Goal: Task Accomplishment & Management: Manage account settings

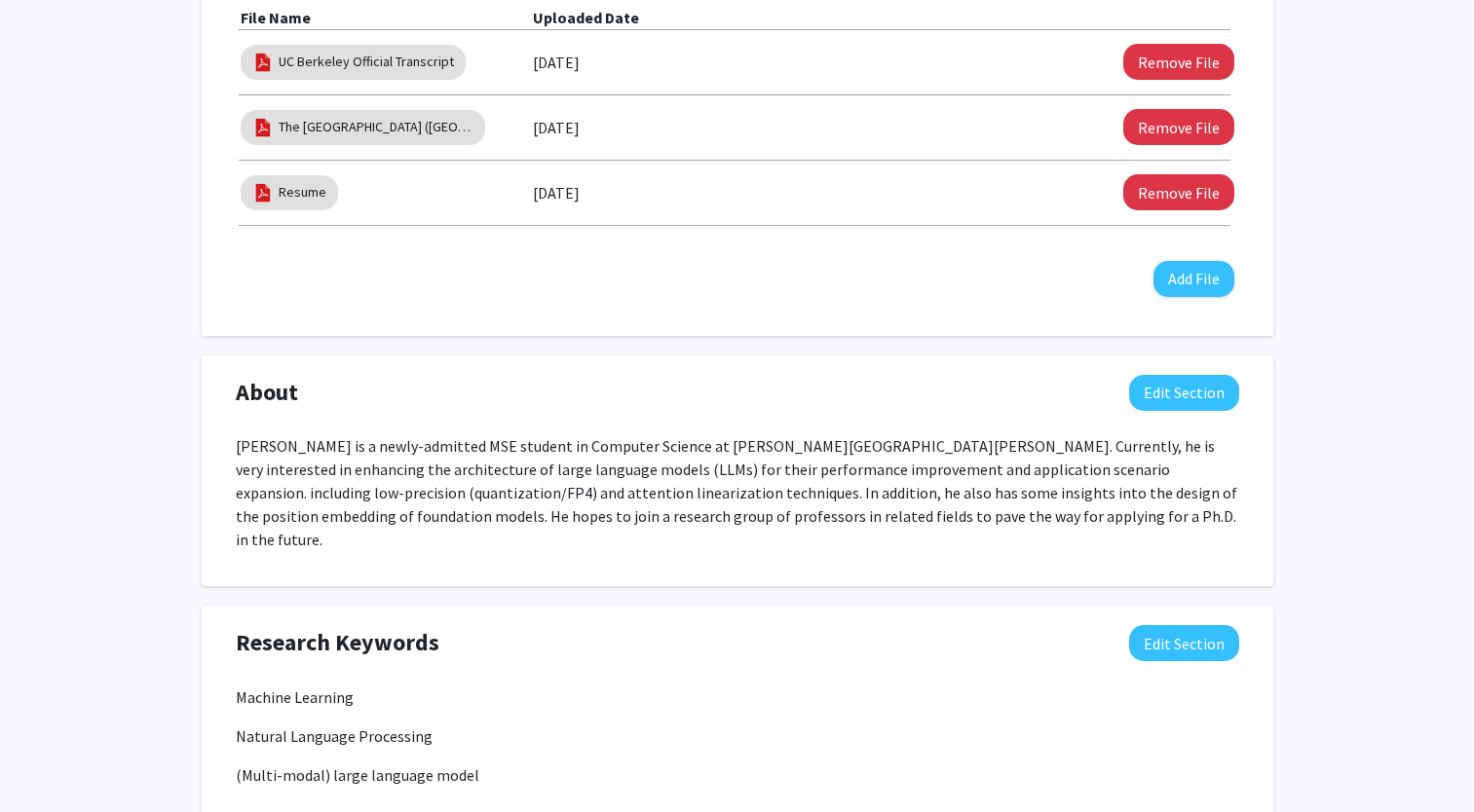
click at [1349, 415] on div "[PERSON_NAME] Edit Section See Public View help Degree Level: Master's Student …" at bounding box center [737, 708] width 1474 height 2639
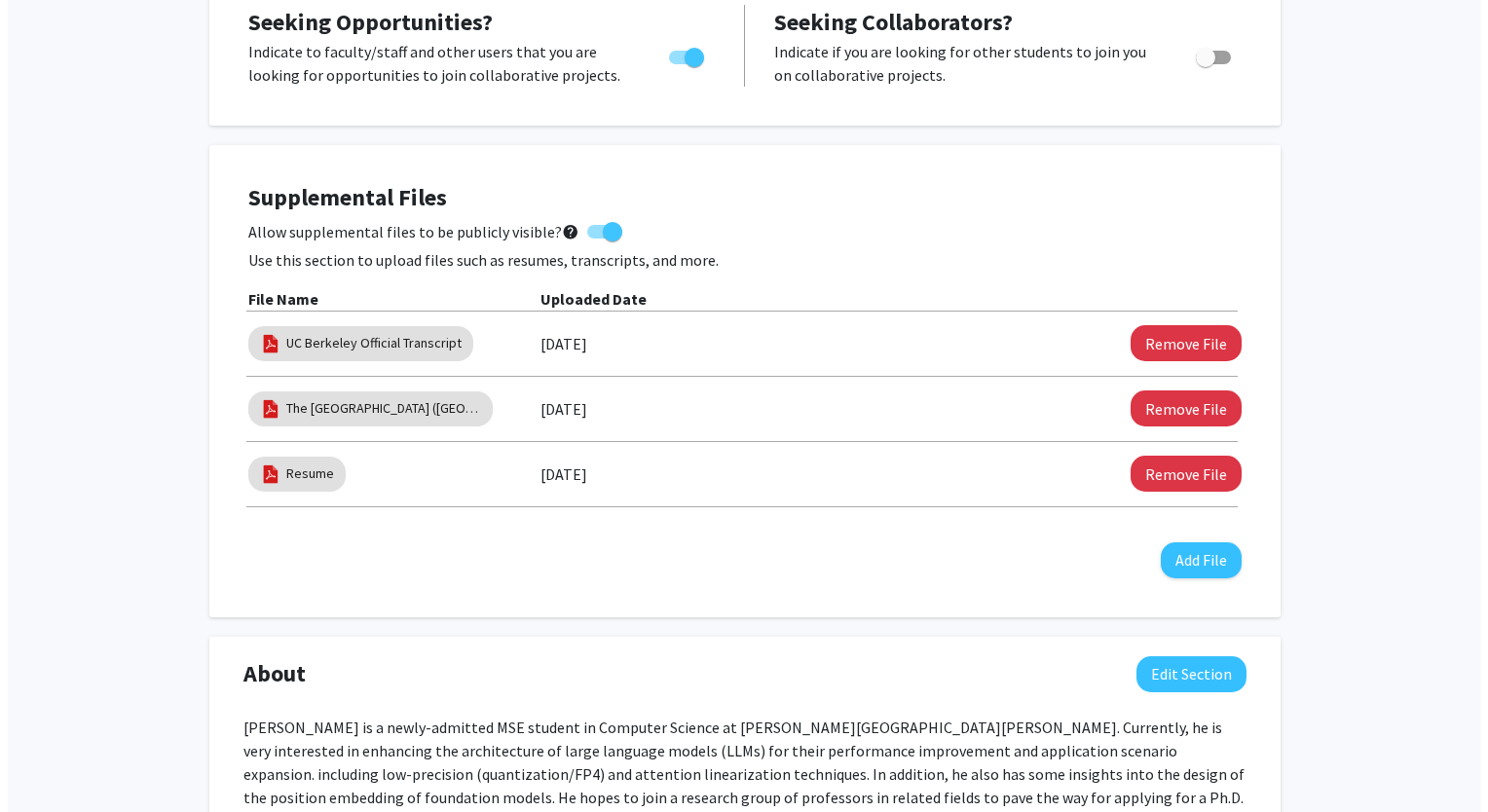
scroll to position [389, 0]
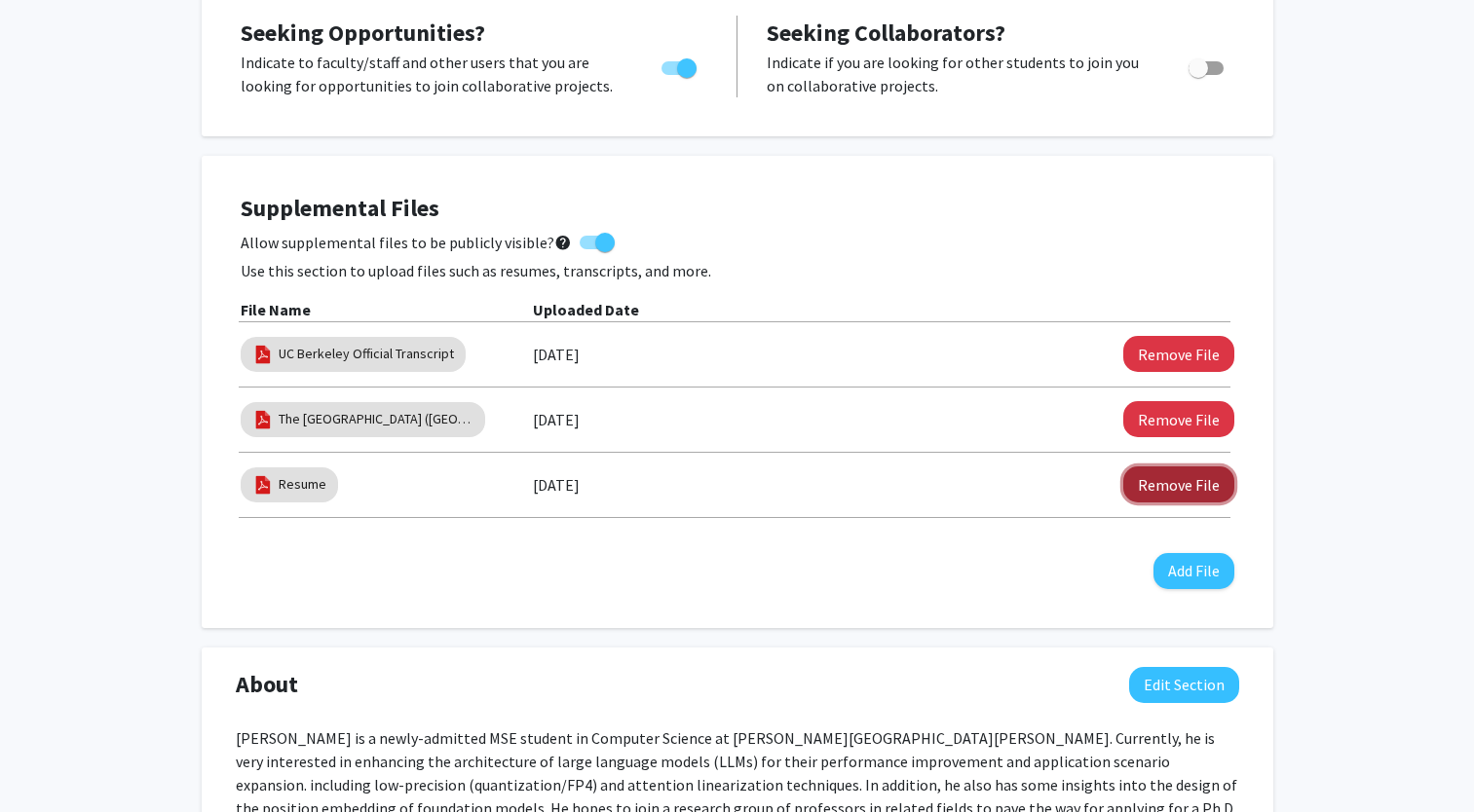
click at [1213, 492] on button "Remove File" at bounding box center [1178, 484] width 111 height 36
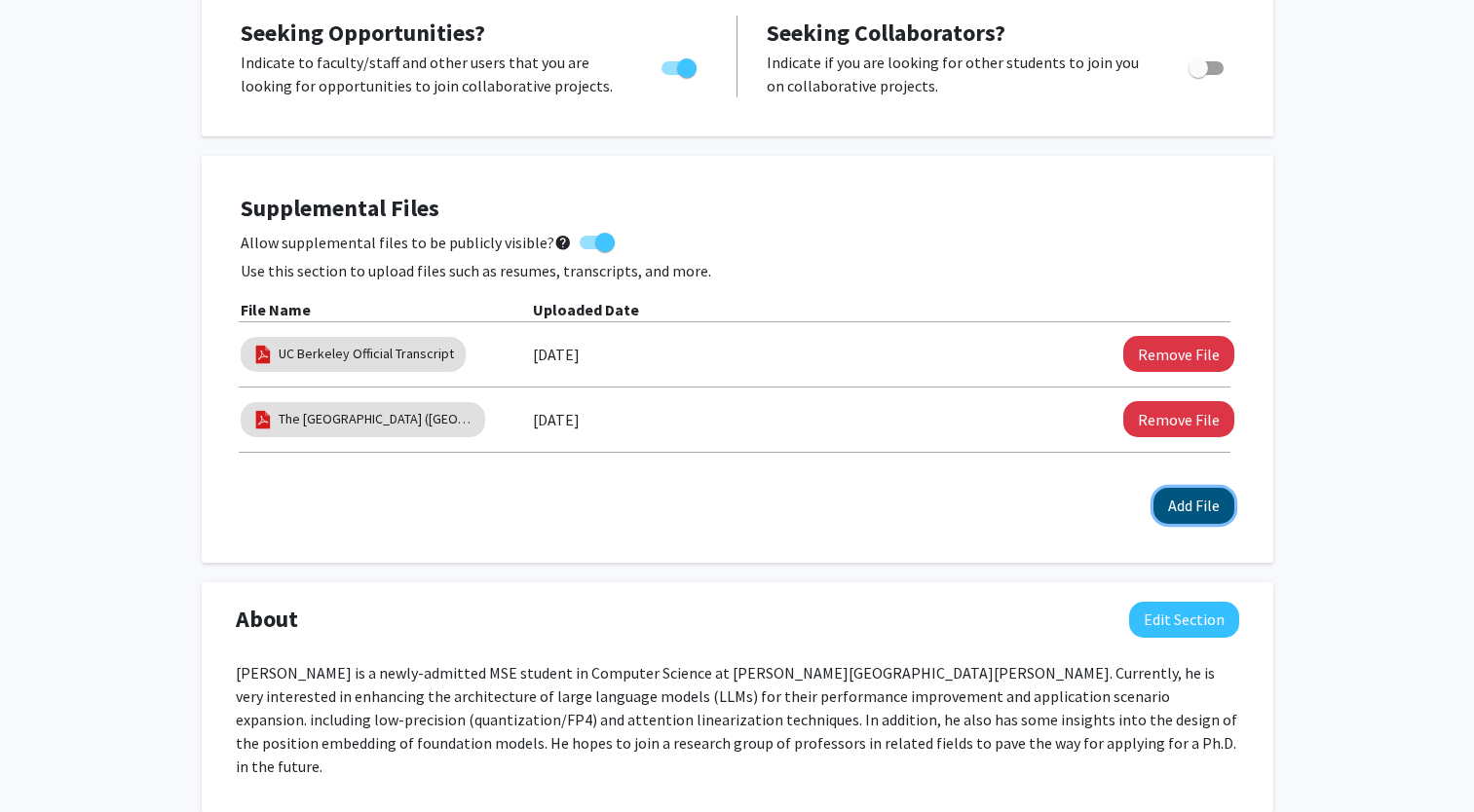
click at [1191, 514] on button "Add File" at bounding box center [1194, 506] width 81 height 36
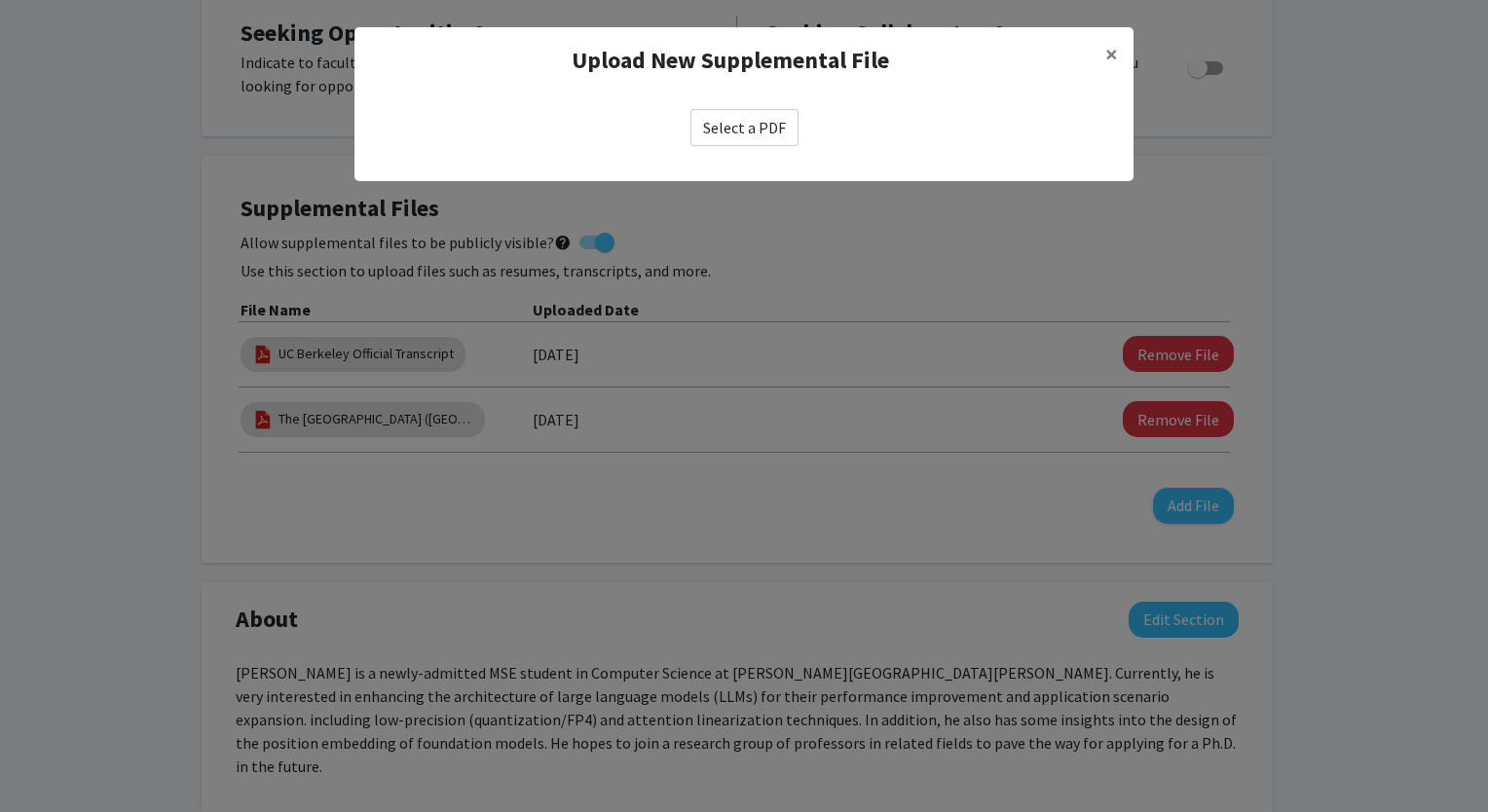
click at [778, 122] on label "Select a PDF" at bounding box center [744, 127] width 108 height 37
click at [0, 0] on input "Select a PDF" at bounding box center [0, 0] width 0 height 0
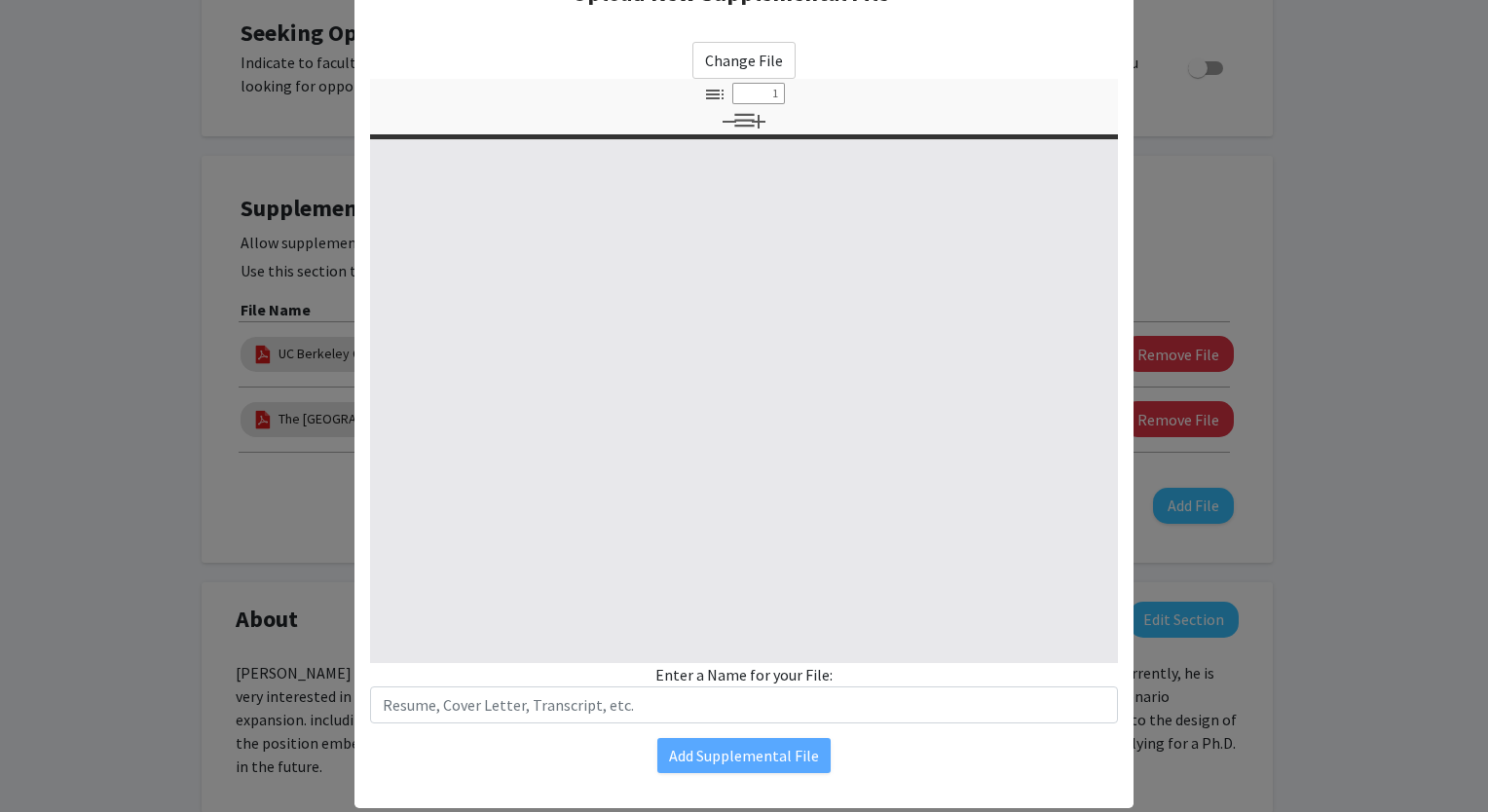
scroll to position [110, 0]
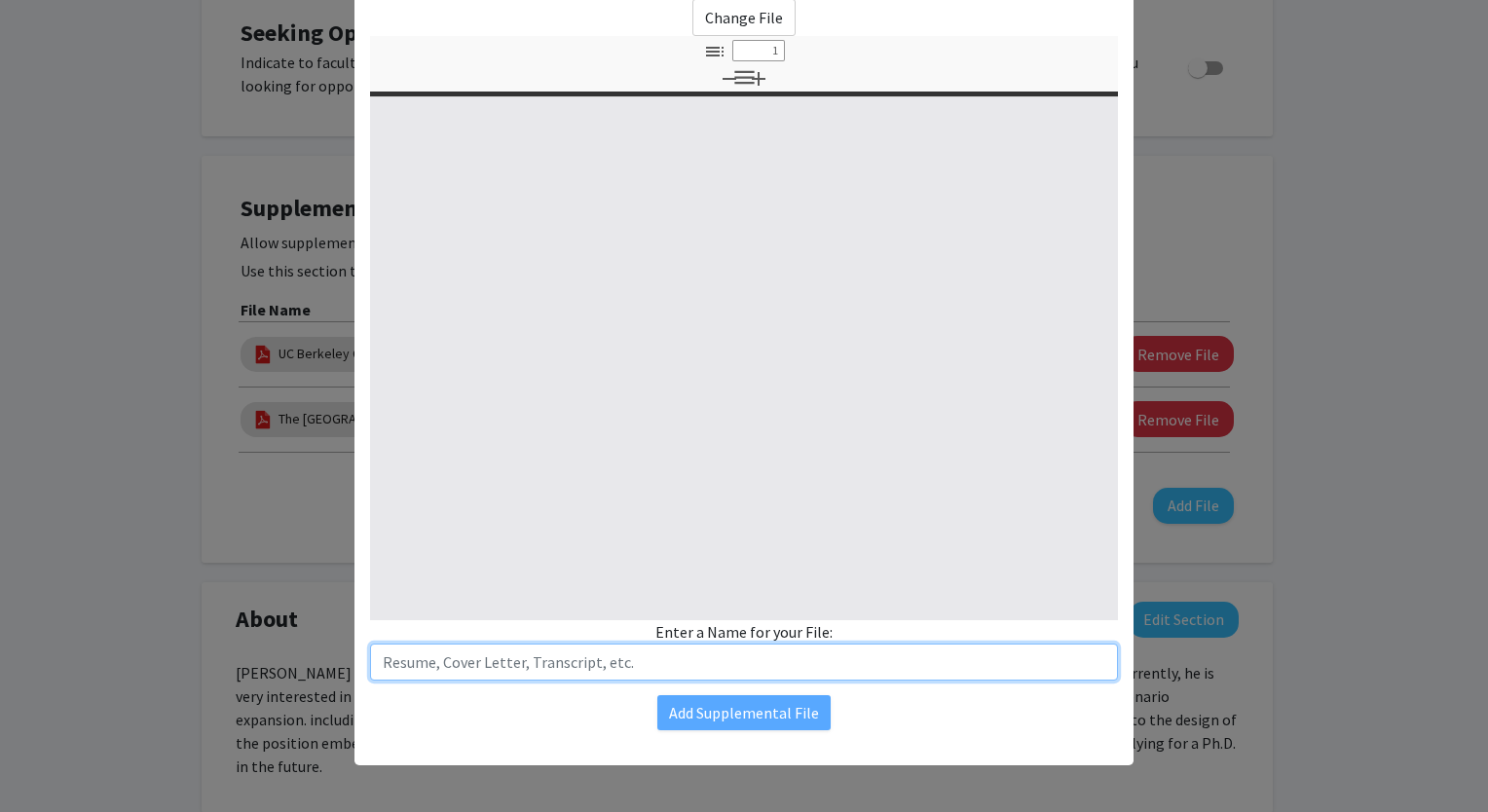
click at [554, 670] on input "text" at bounding box center [744, 661] width 748 height 37
select select "custom"
type input "R"
type input "0"
select select "custom"
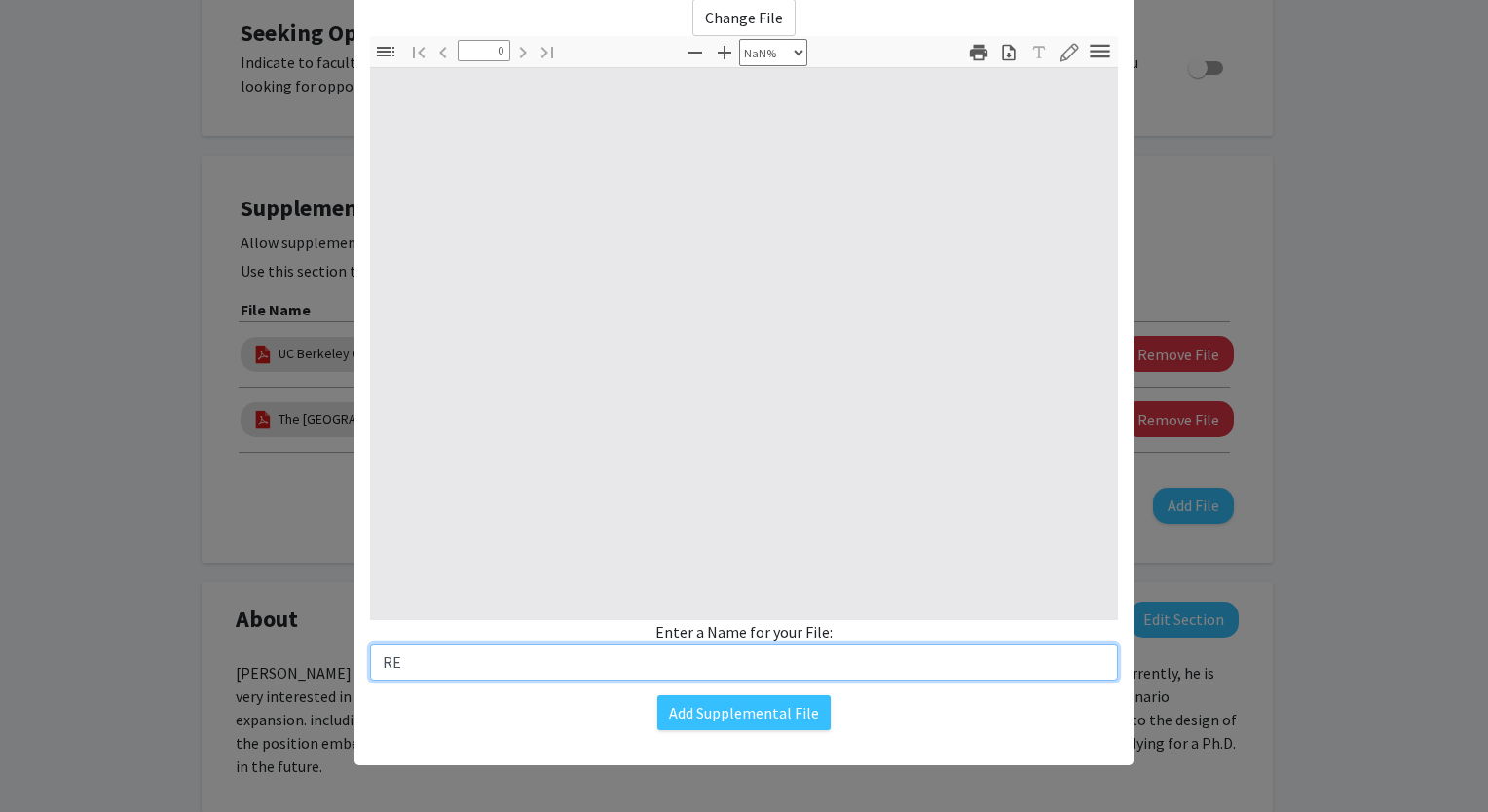
type input "REe"
type input "1"
select select "auto"
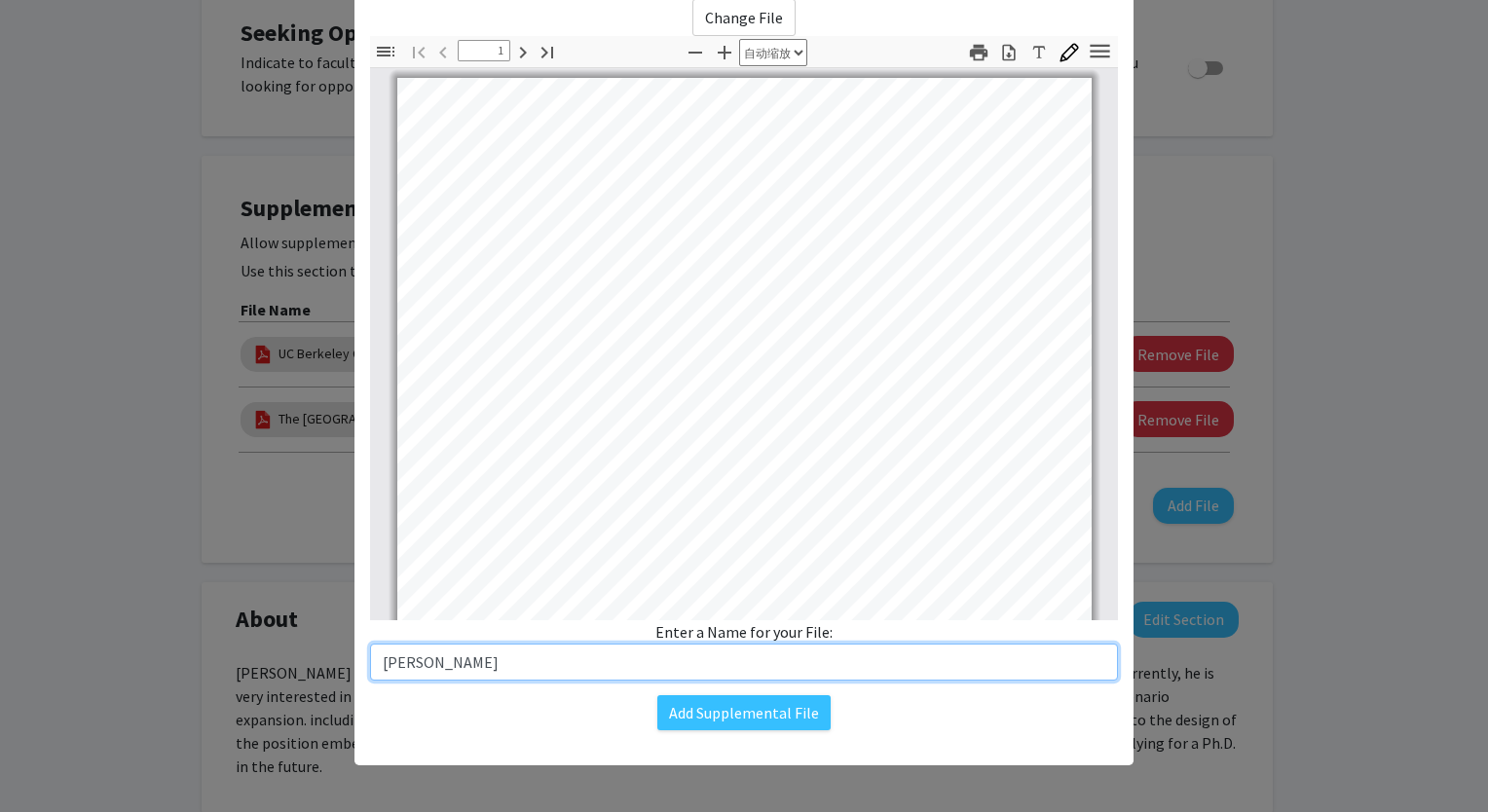
scroll to position [1, 0]
type input "Resume"
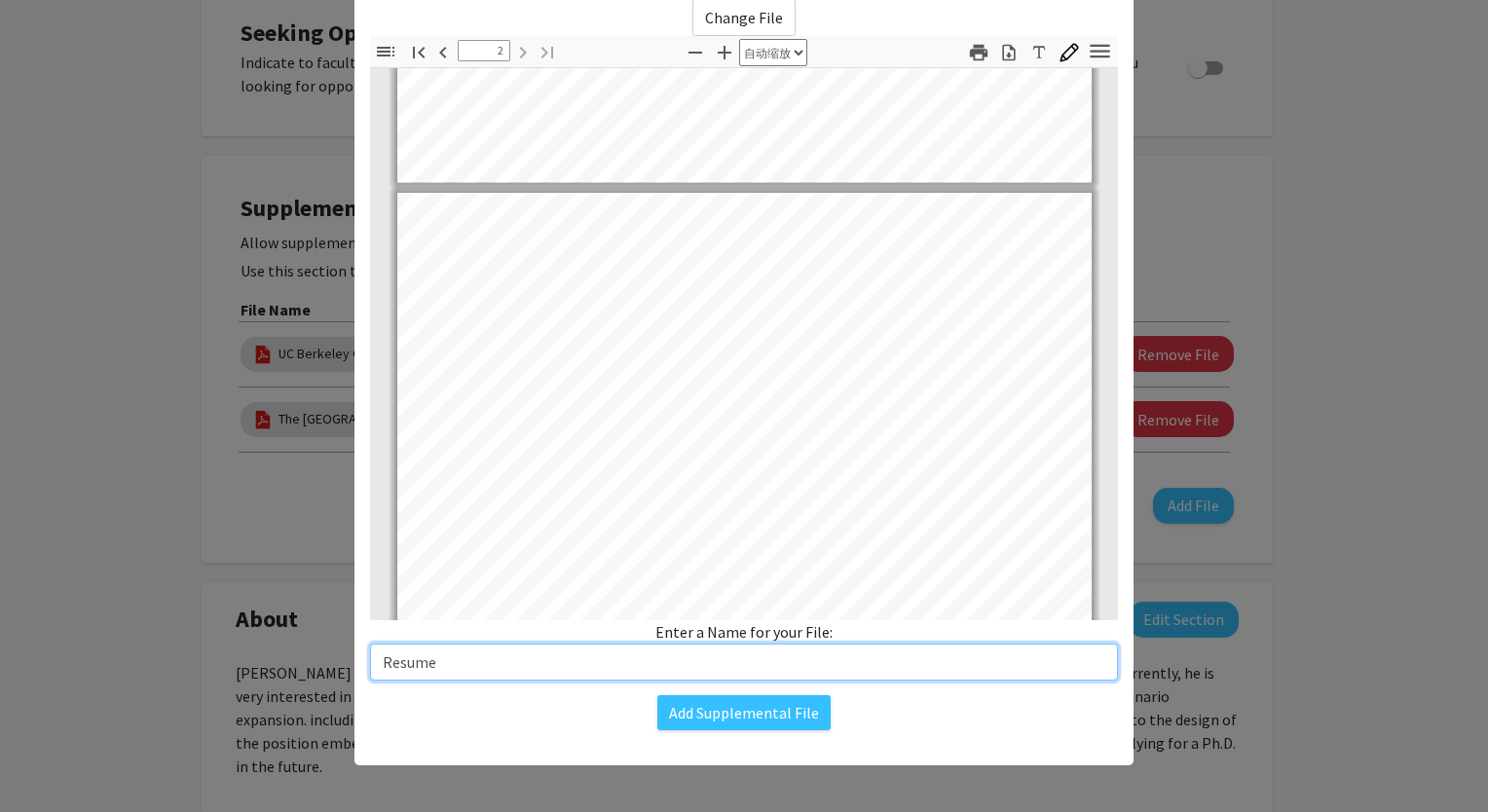
scroll to position [682, 0]
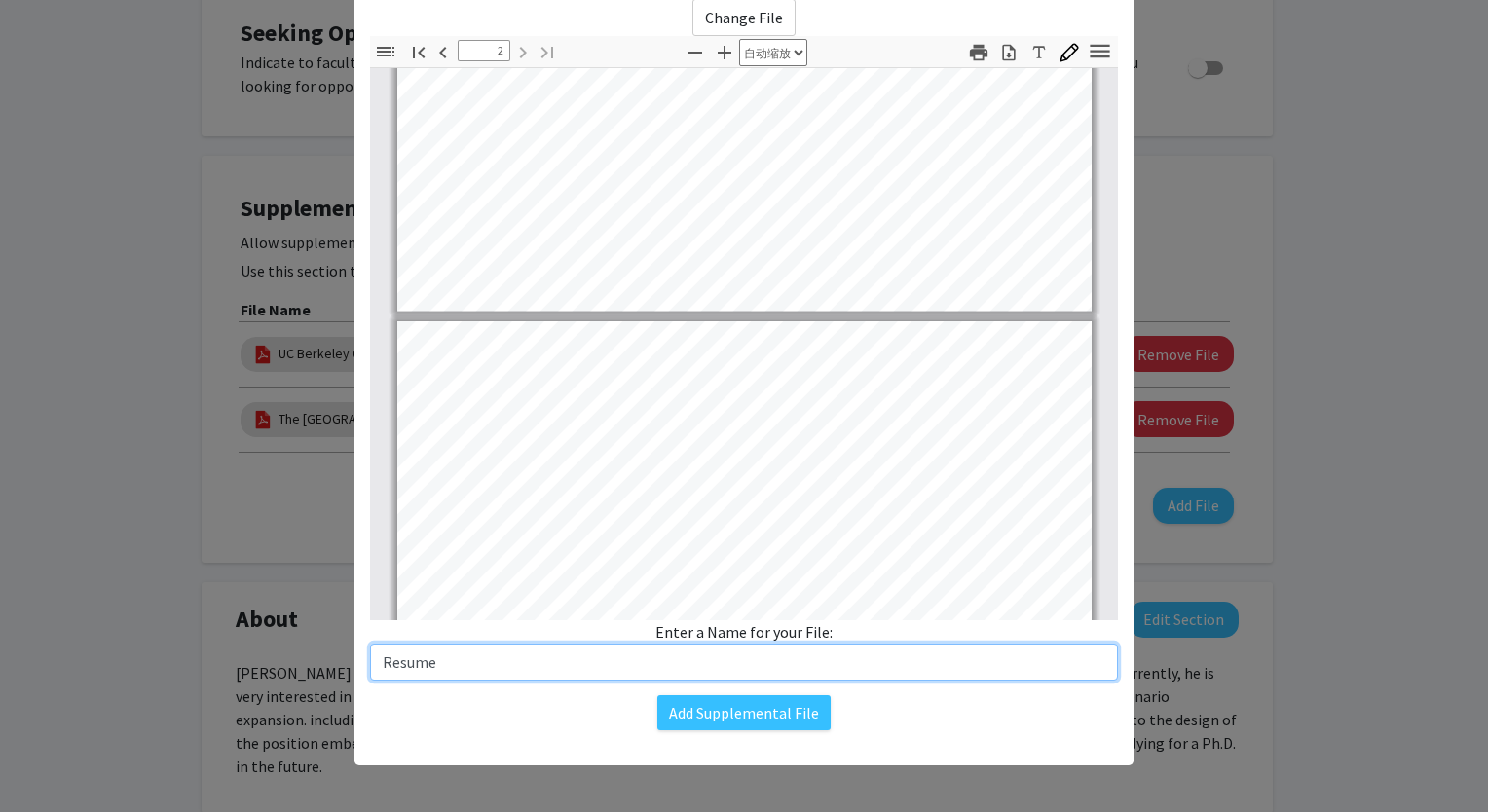
type input "1"
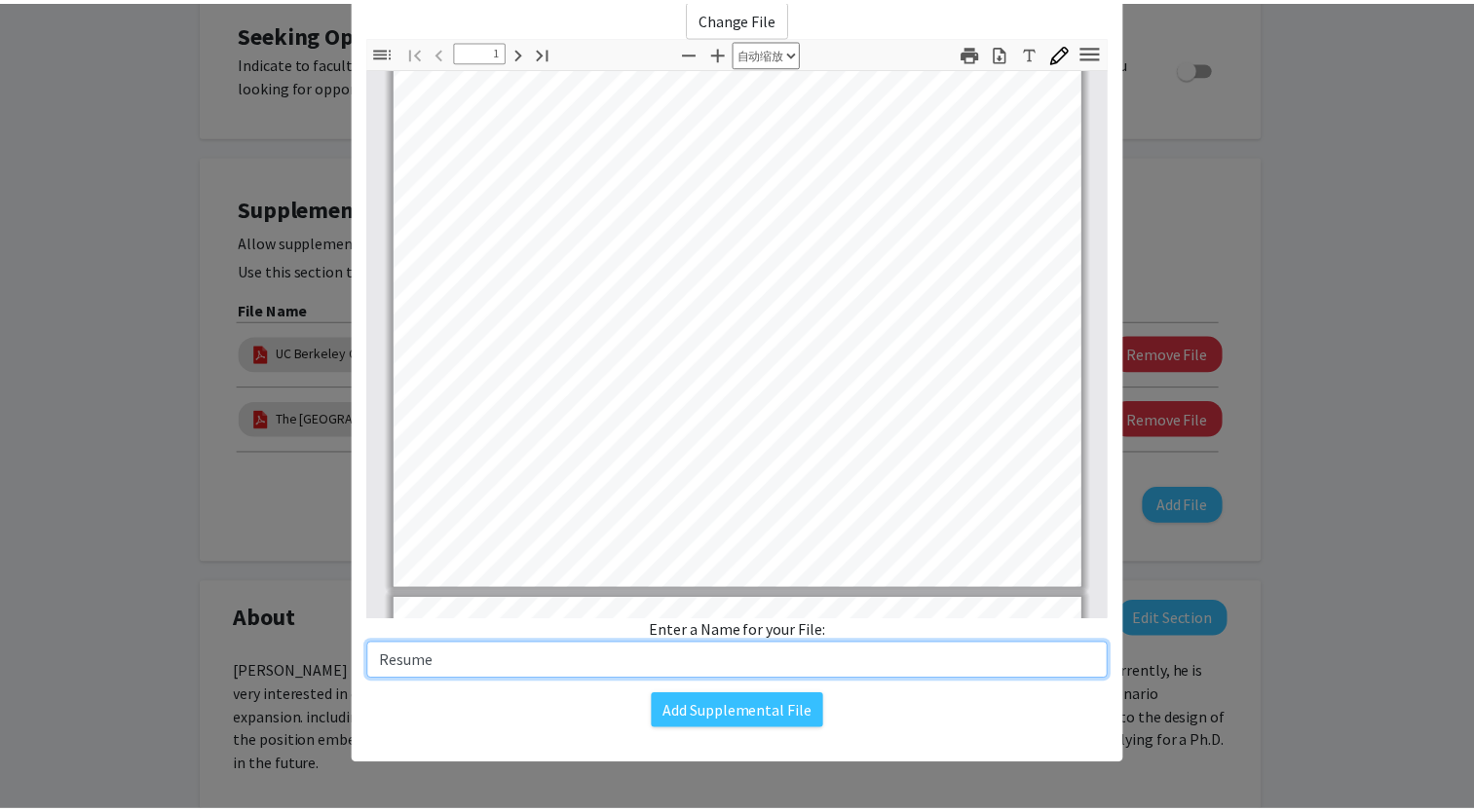
scroll to position [390, 0]
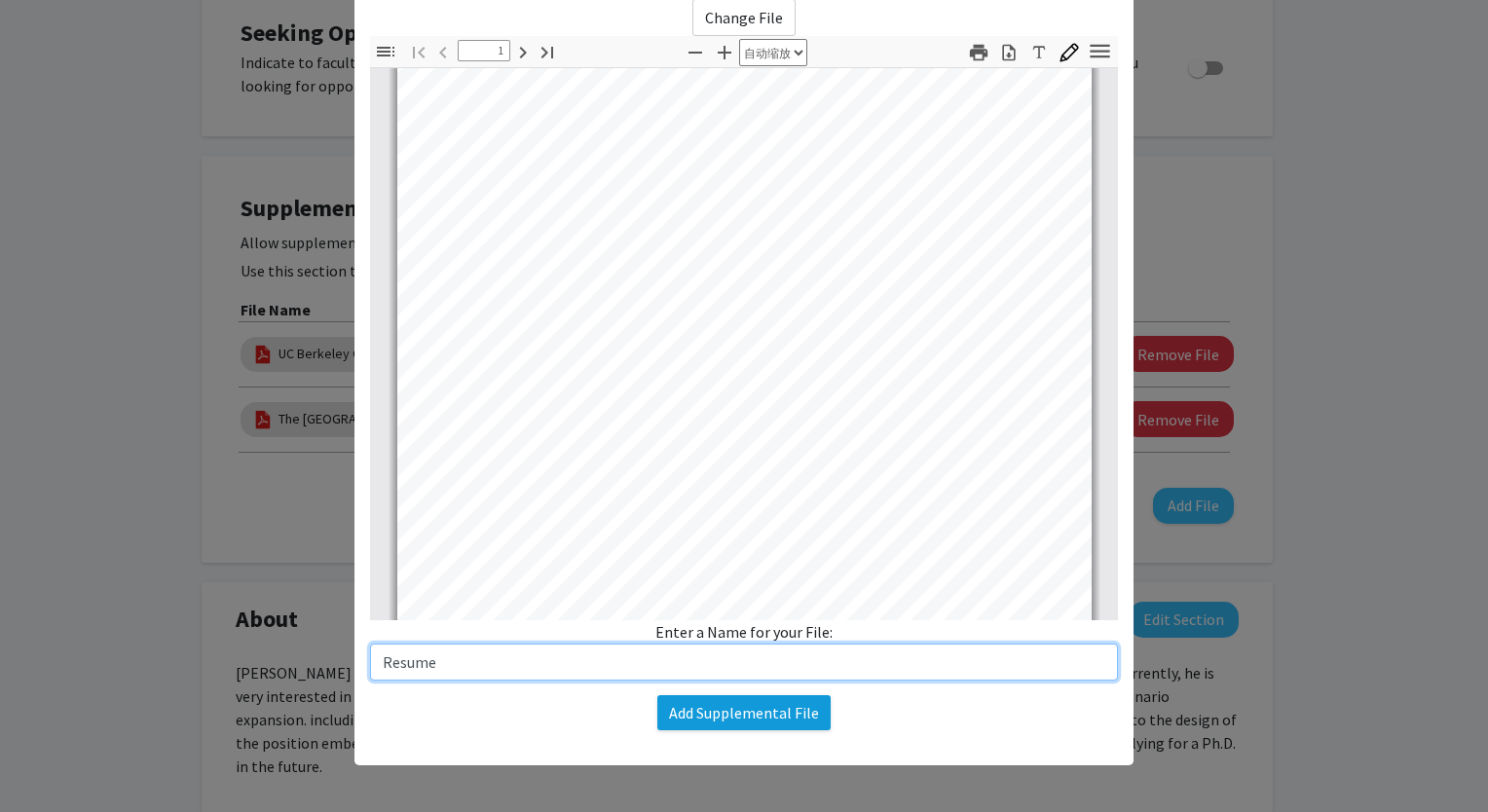
type input "Resume"
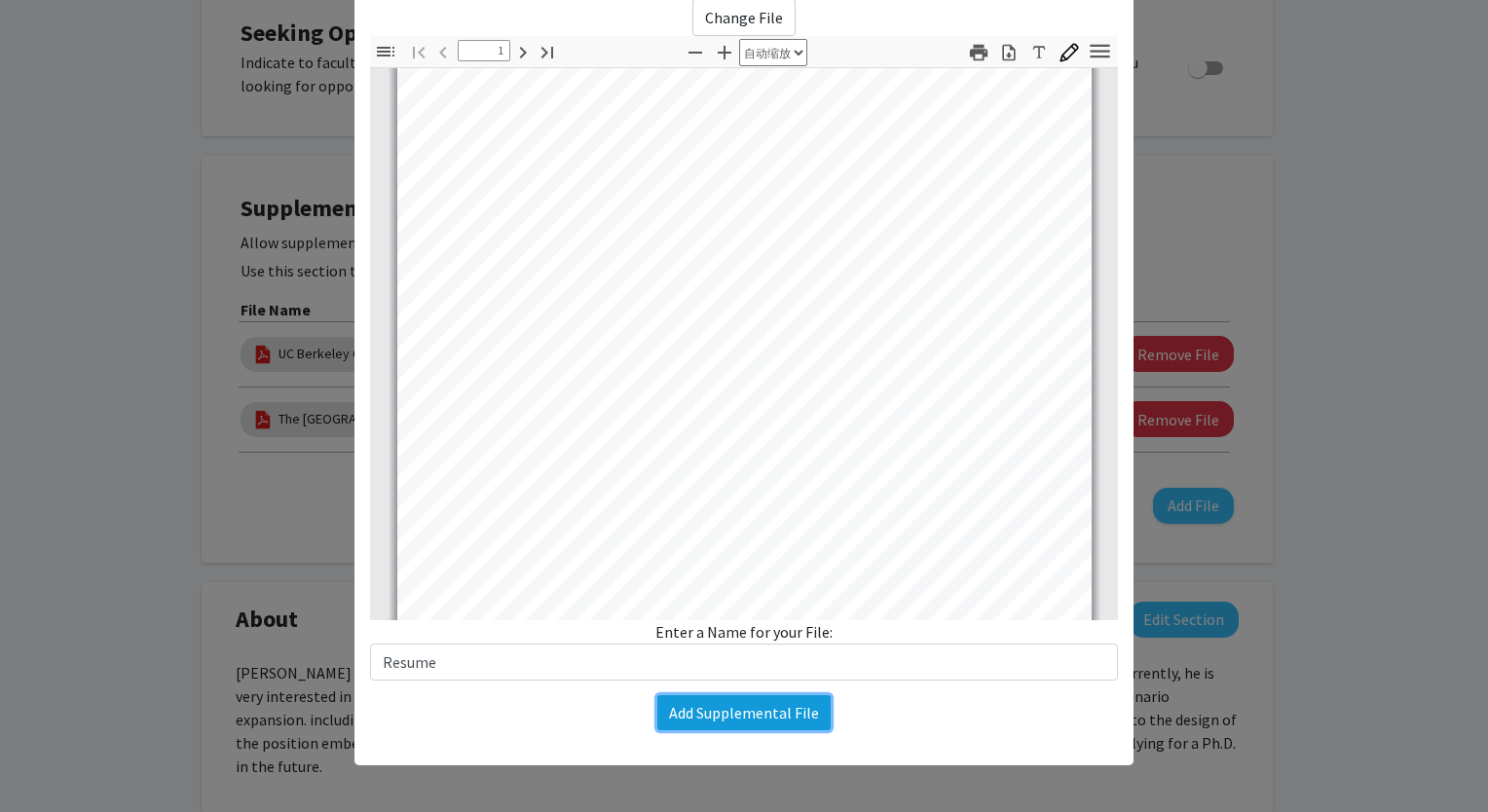
click at [790, 725] on button "Add Supplemental File" at bounding box center [744, 712] width 174 height 35
